Goal: Information Seeking & Learning: Learn about a topic

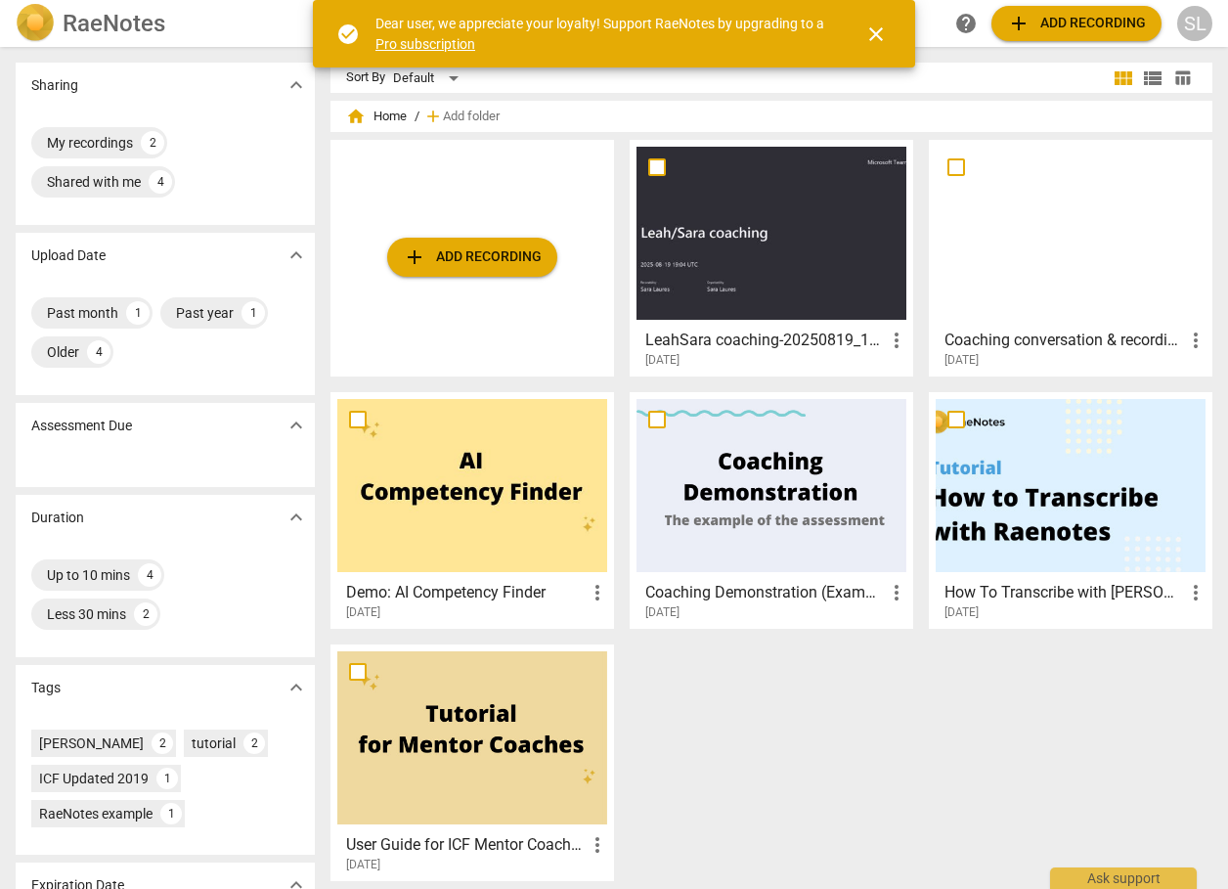
click at [713, 331] on h3 "LeahSara coaching-20250819_140410-Meeting Recording" at bounding box center [764, 339] width 239 height 23
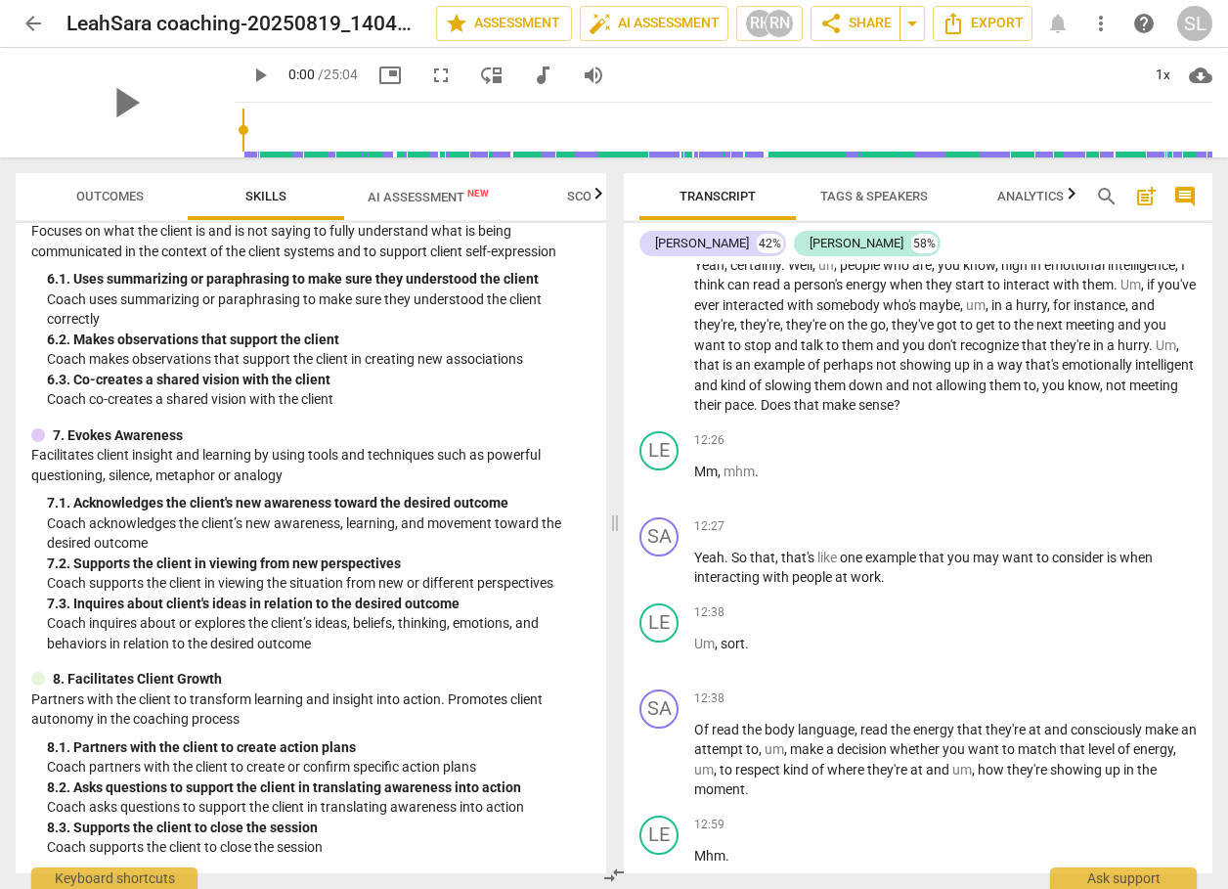
scroll to position [4985, 0]
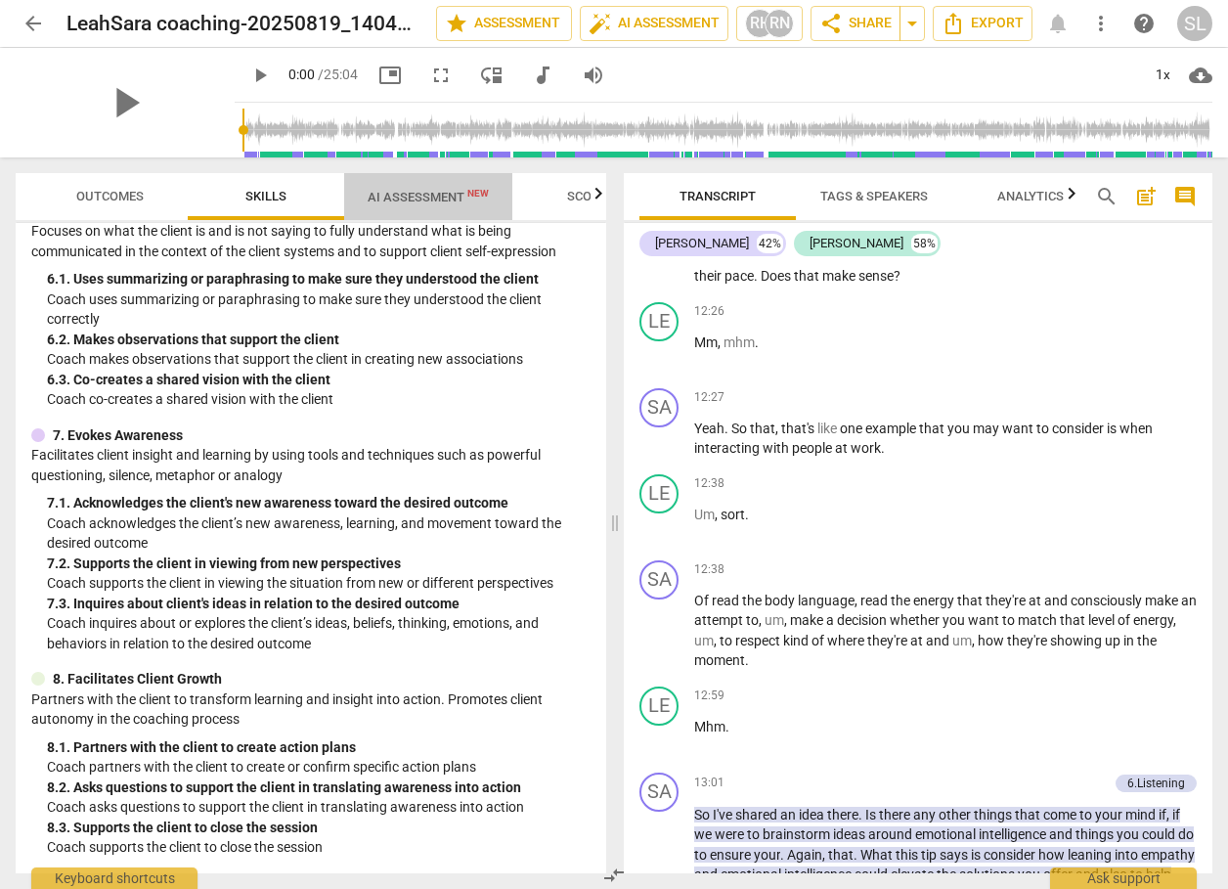
click at [427, 203] on span "AI Assessment New" at bounding box center [428, 197] width 121 height 15
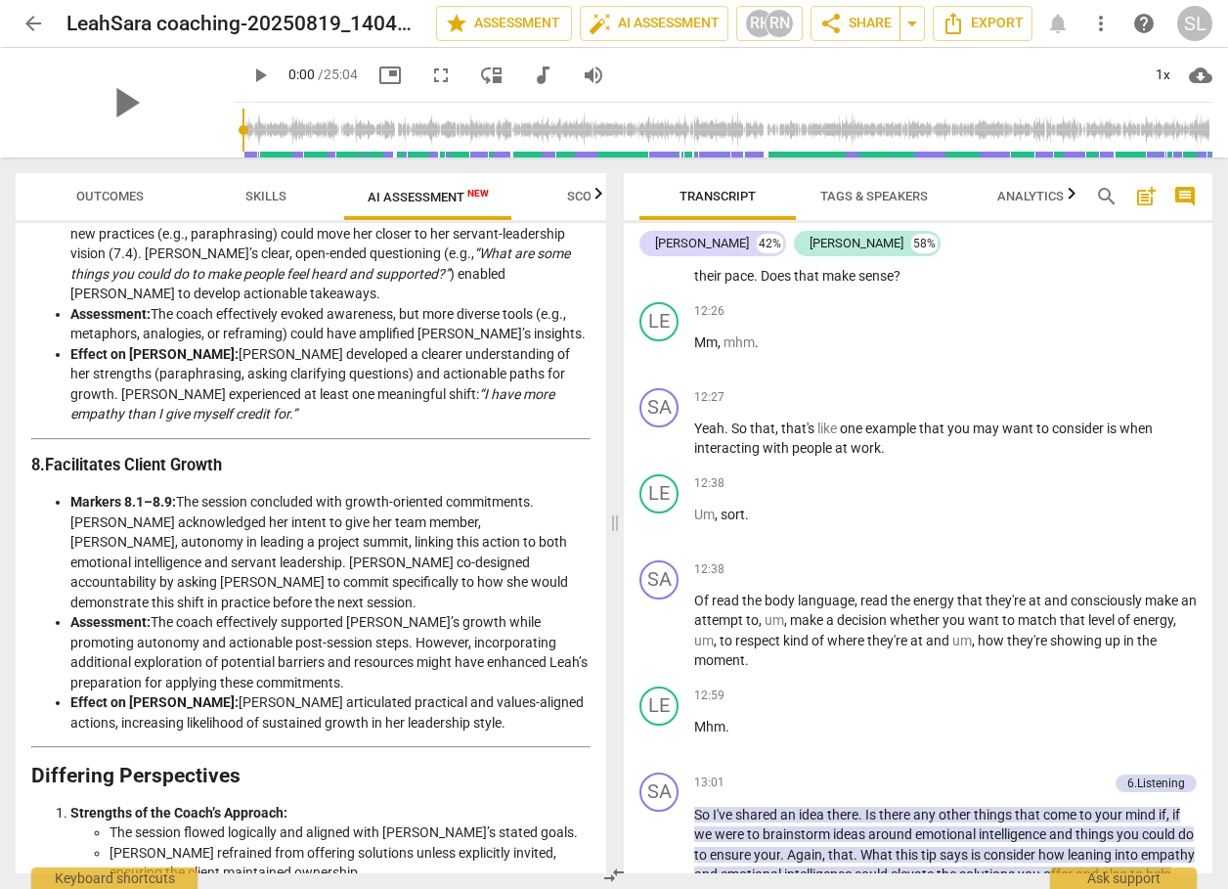
scroll to position [2691, 0]
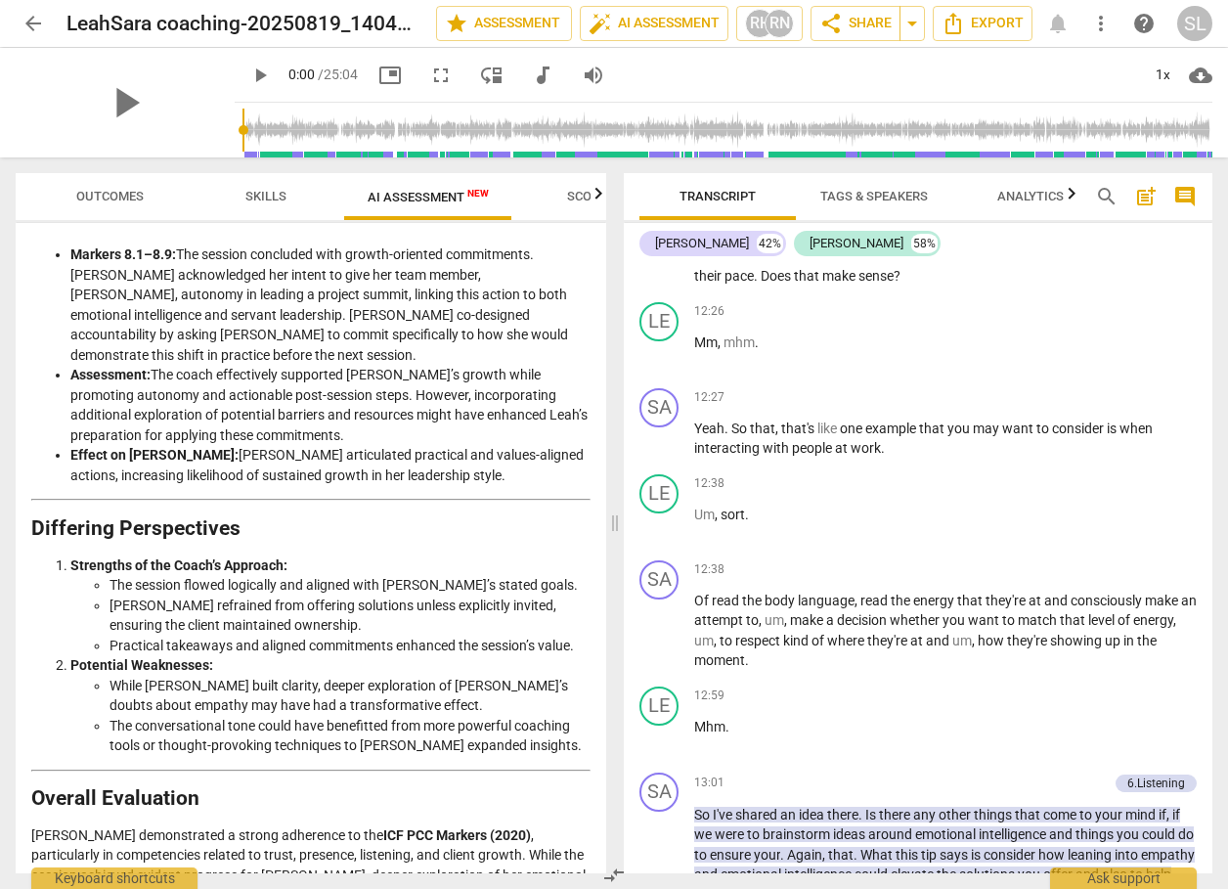
click at [600, 200] on icon "button" at bounding box center [597, 193] width 23 height 23
click at [519, 191] on span "Scores" at bounding box center [513, 196] width 47 height 15
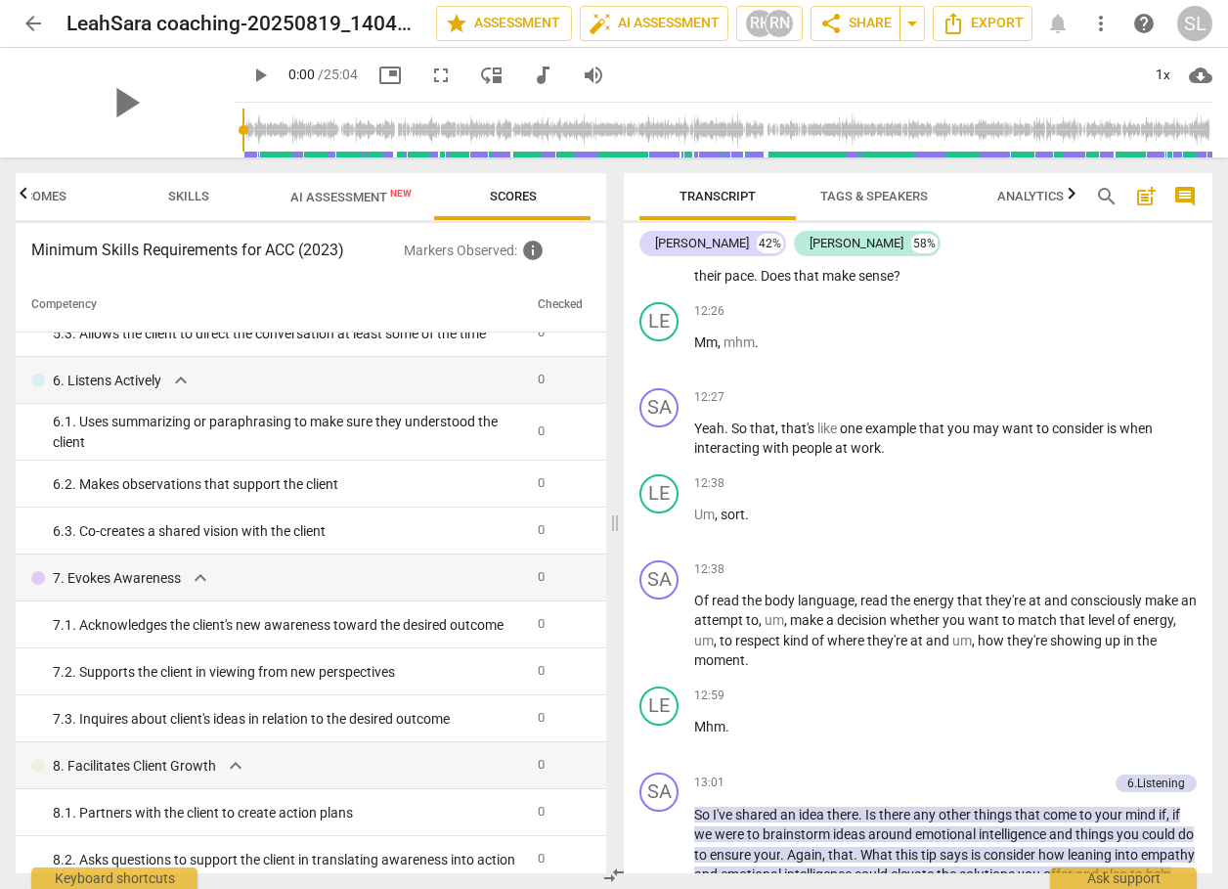
scroll to position [743, 0]
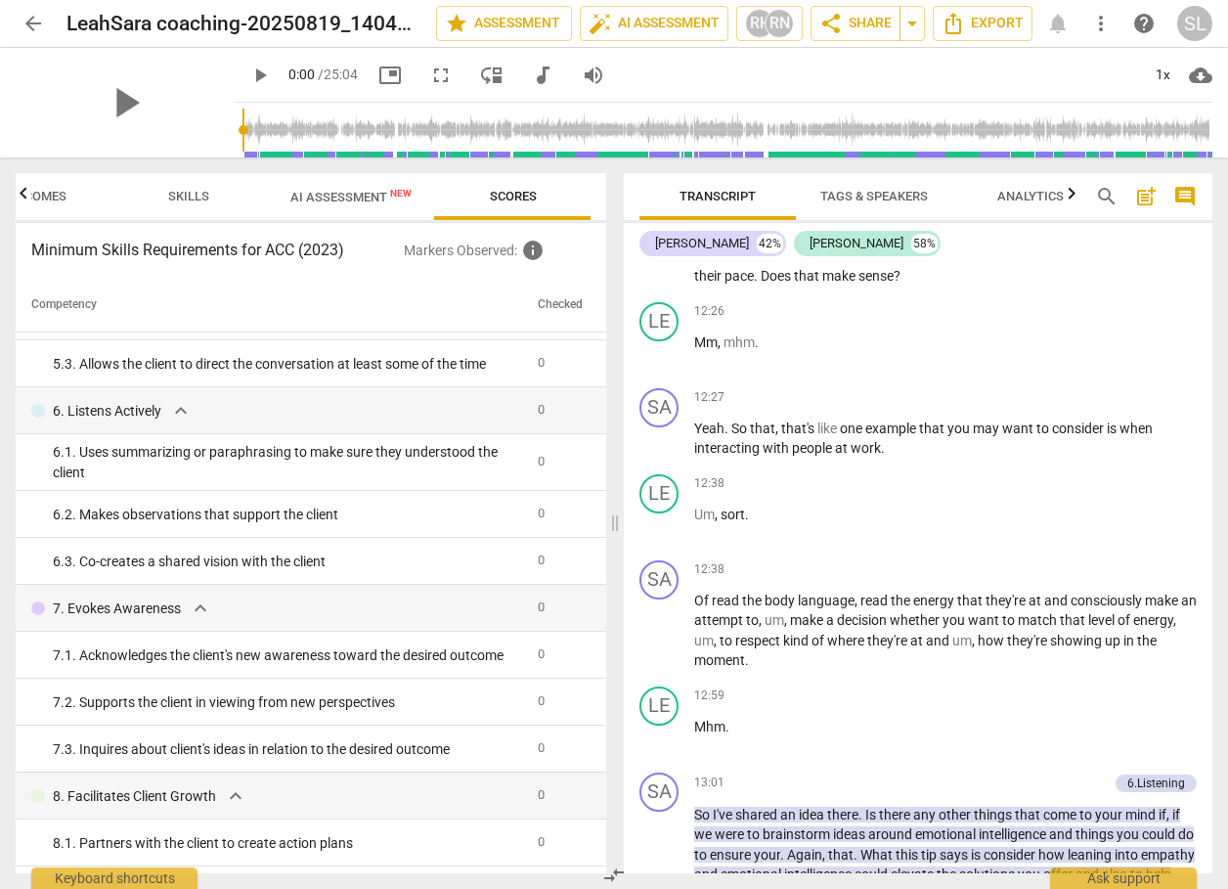
click at [1017, 199] on span "Analytics" at bounding box center [1030, 196] width 66 height 15
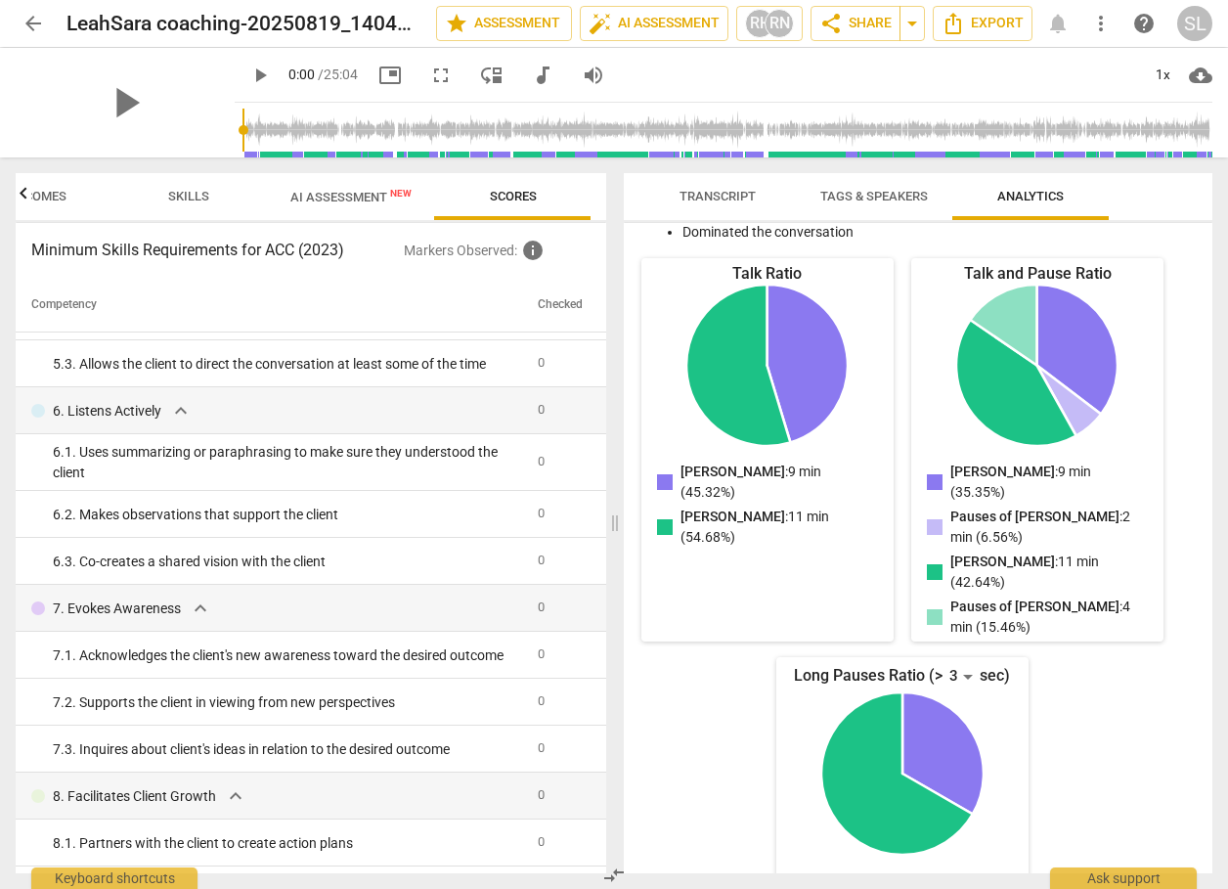
scroll to position [0, 0]
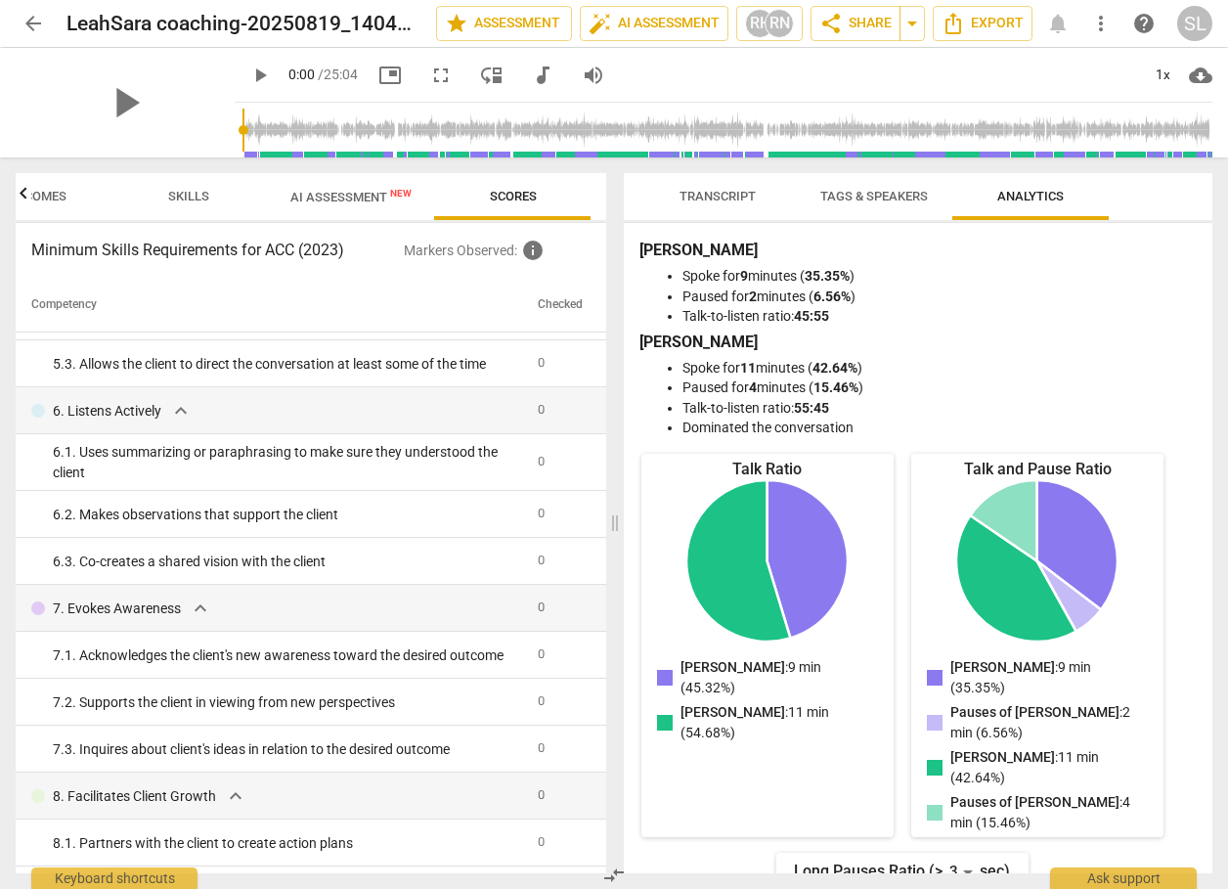
click at [24, 197] on icon "button" at bounding box center [23, 193] width 23 height 23
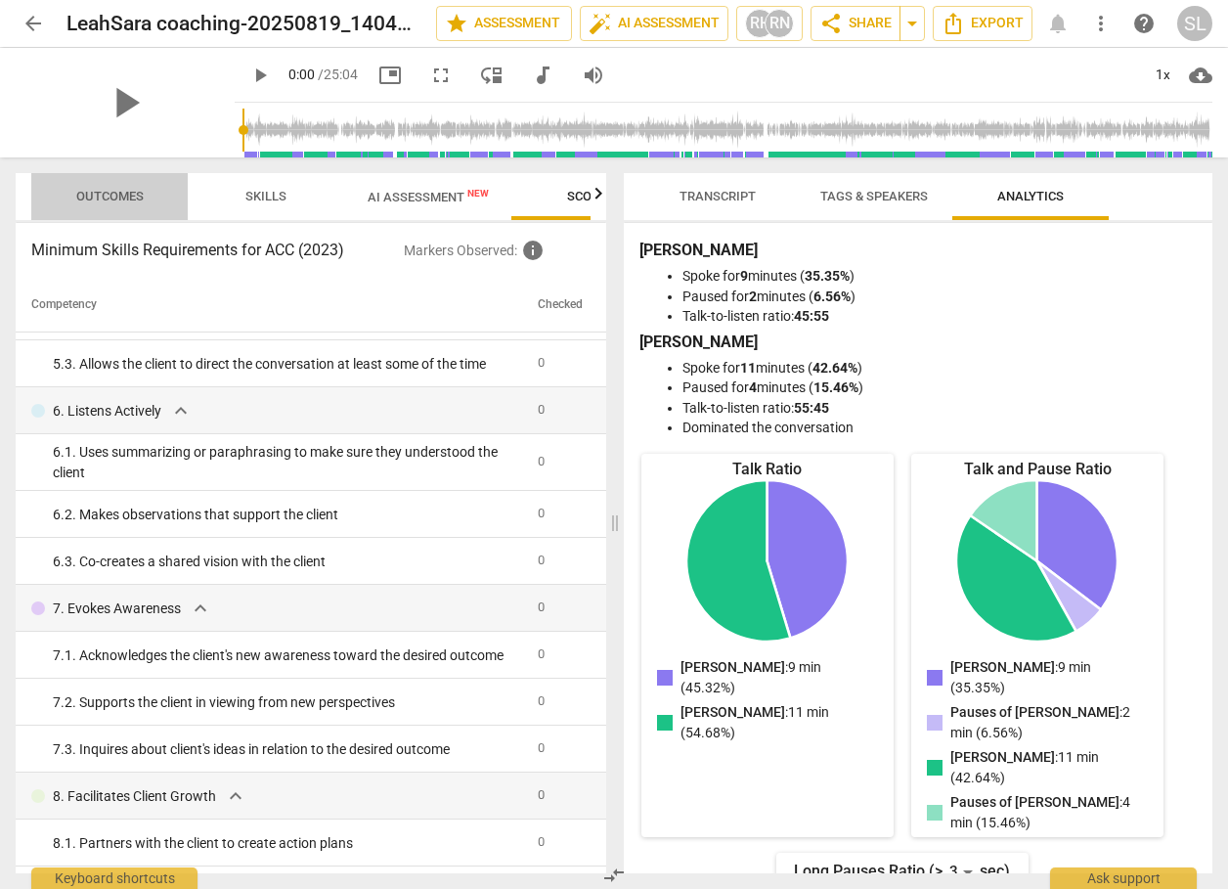
click at [127, 209] on span "Outcomes" at bounding box center [110, 197] width 114 height 26
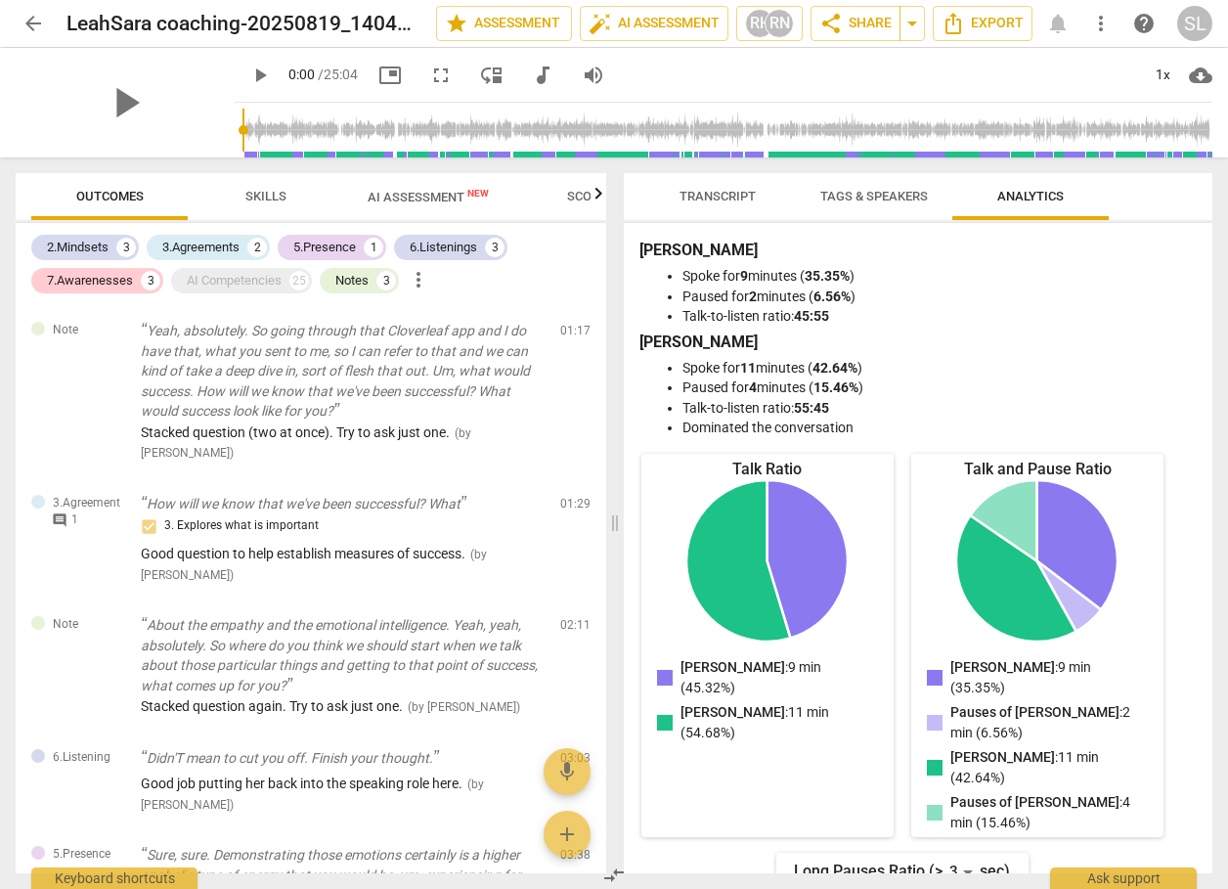
click at [698, 192] on span "Transcript" at bounding box center [717, 196] width 76 height 15
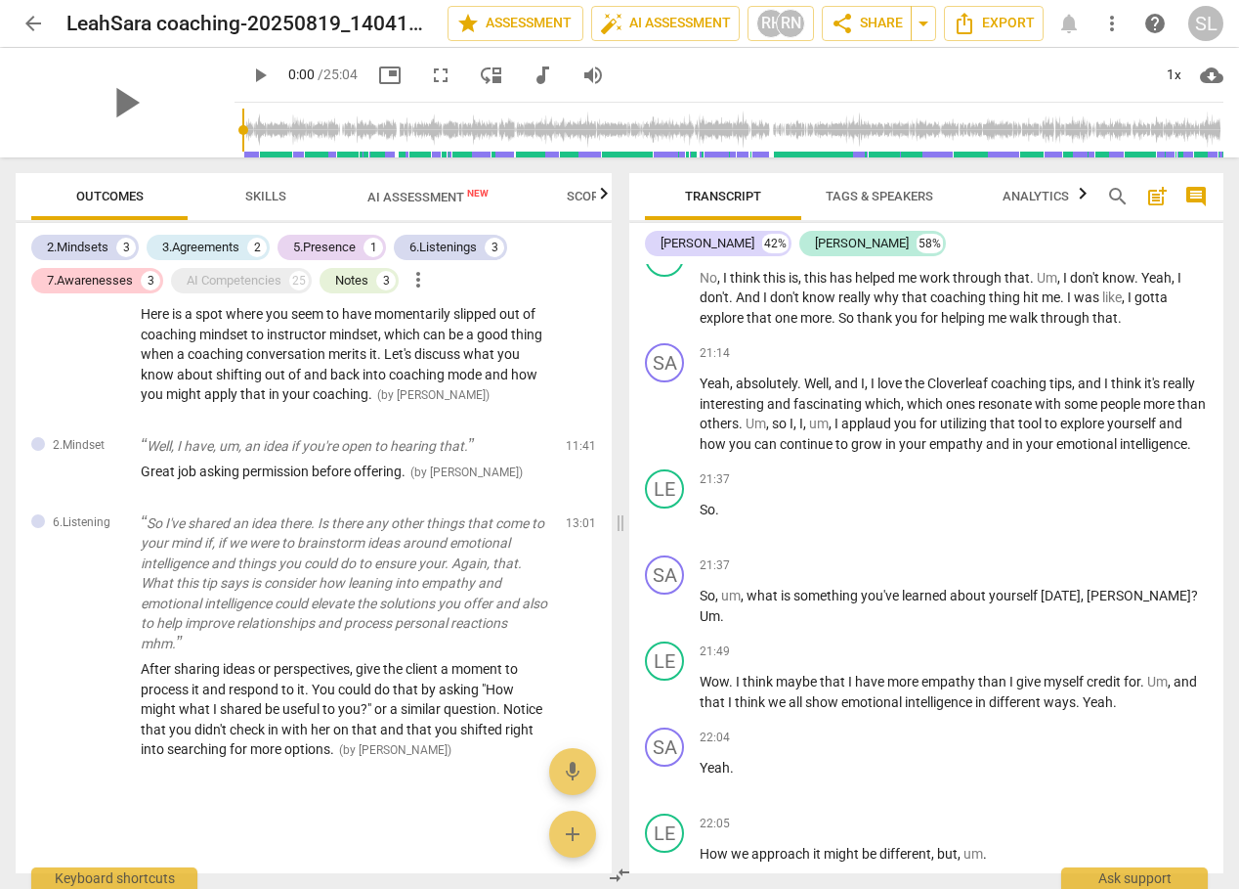
scroll to position [7701, 0]
